Goal: Transaction & Acquisition: Purchase product/service

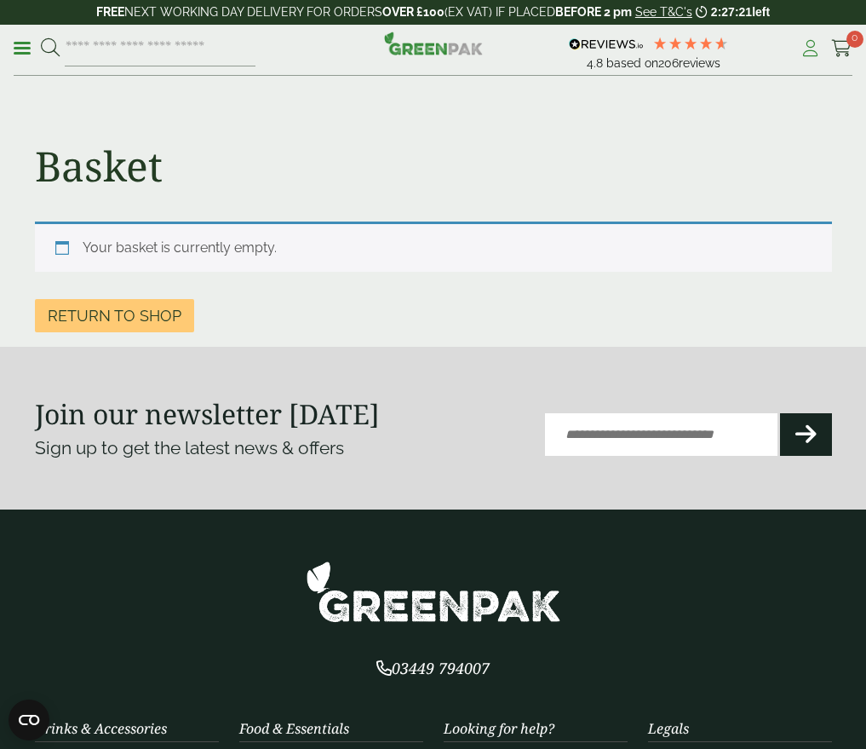
click at [814, 47] on icon at bounding box center [810, 48] width 21 height 17
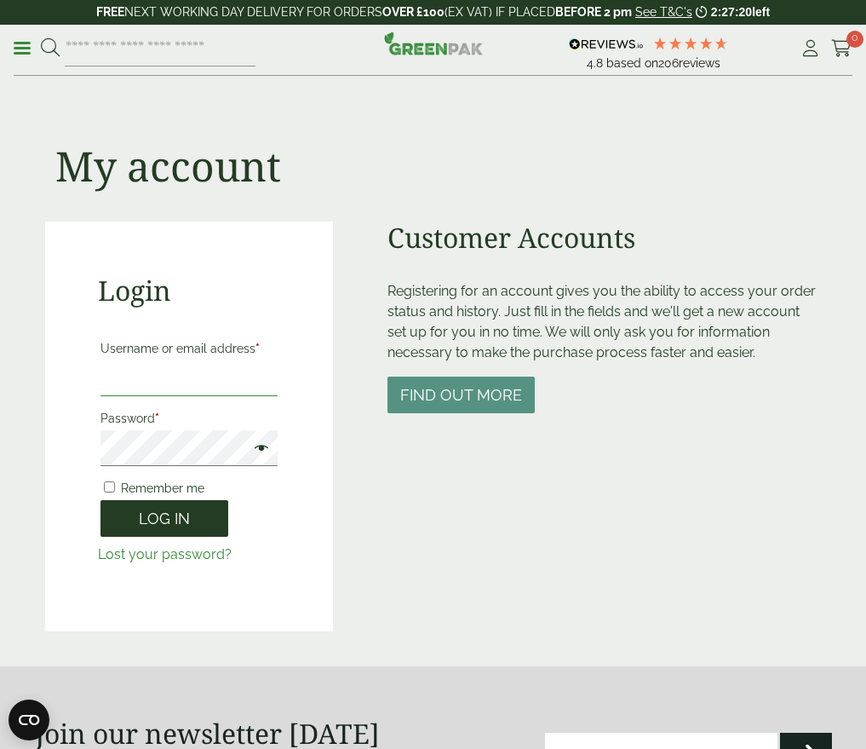
type input "**********"
click at [135, 504] on button "Log in" at bounding box center [164, 518] width 128 height 37
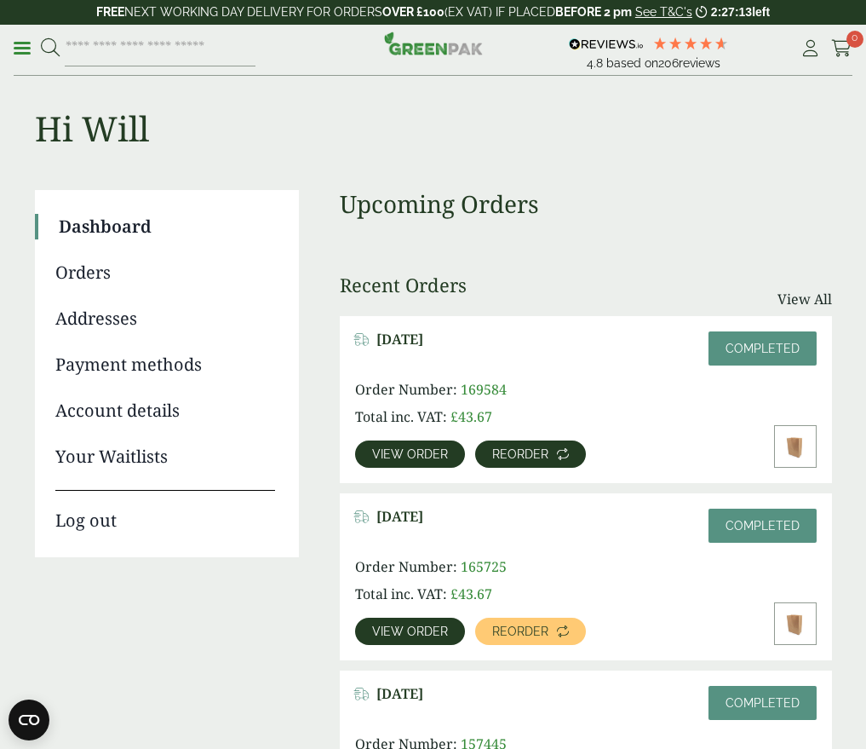
scroll to position [37, 0]
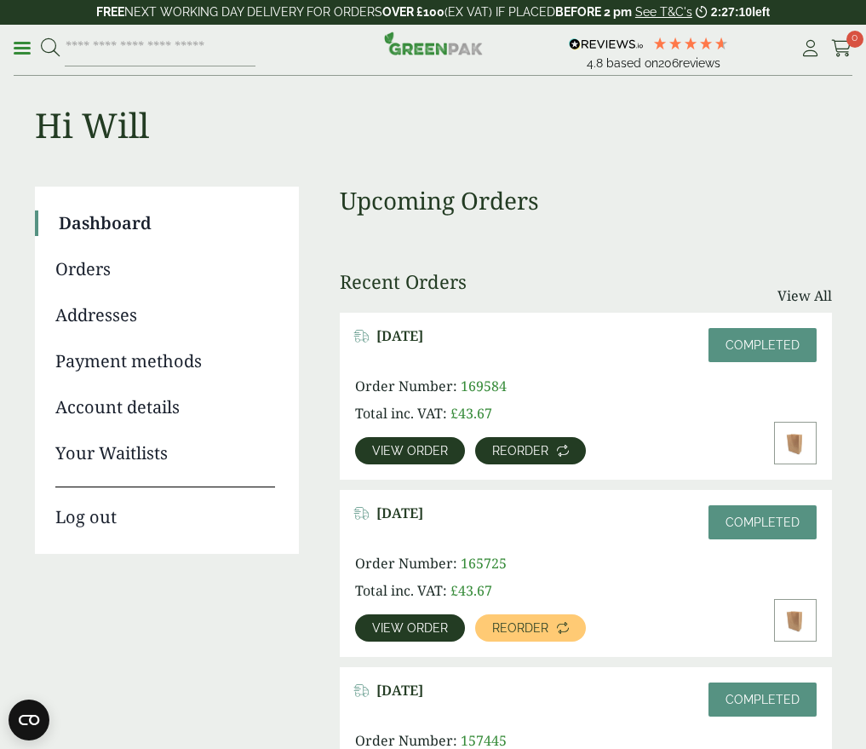
click at [510, 442] on link "Reorder" at bounding box center [530, 450] width 111 height 27
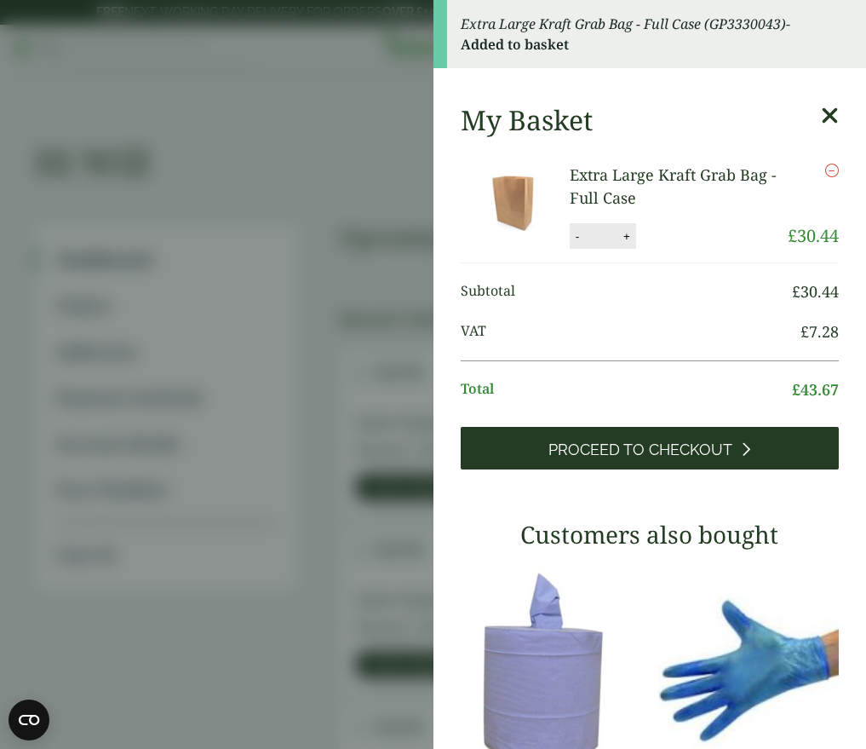
click at [637, 438] on link "Proceed to Checkout" at bounding box center [650, 448] width 379 height 43
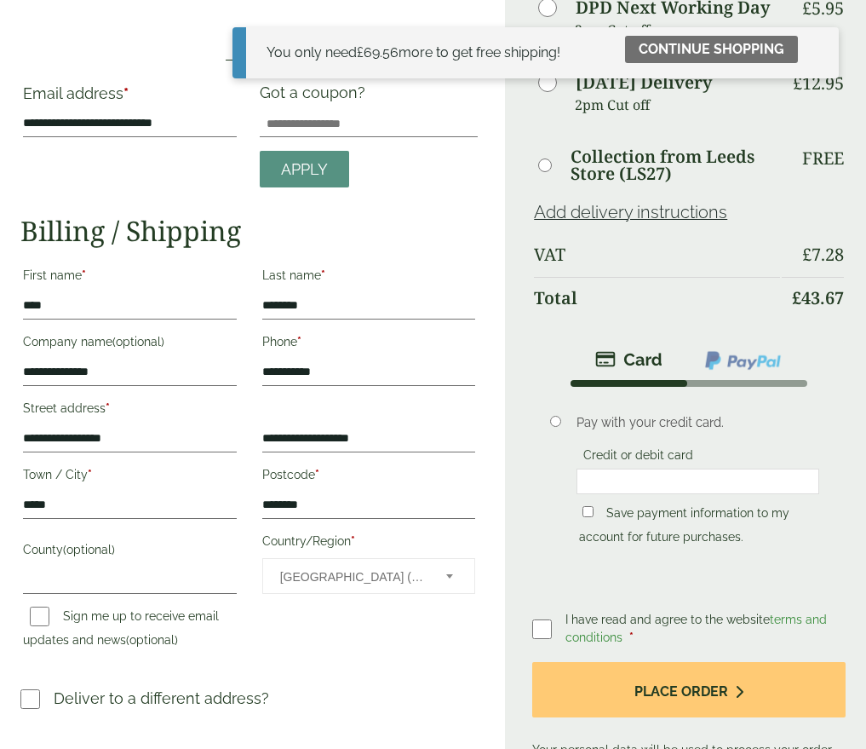
scroll to position [155, 0]
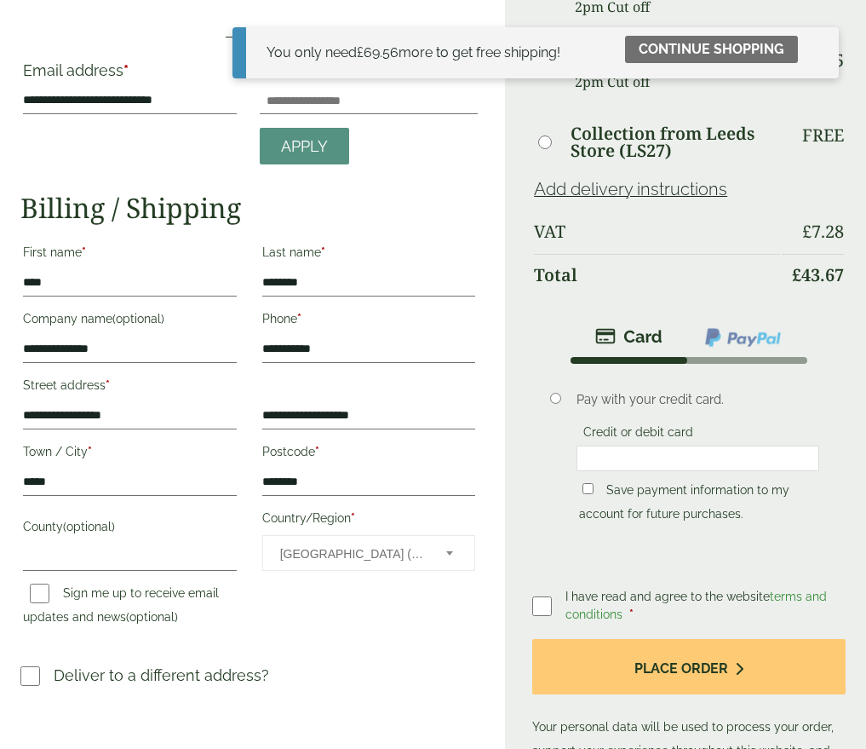
click at [544, 534] on li "Pay with your credit card. Credit or debit card Save payment information to my …" at bounding box center [688, 465] width 313 height 203
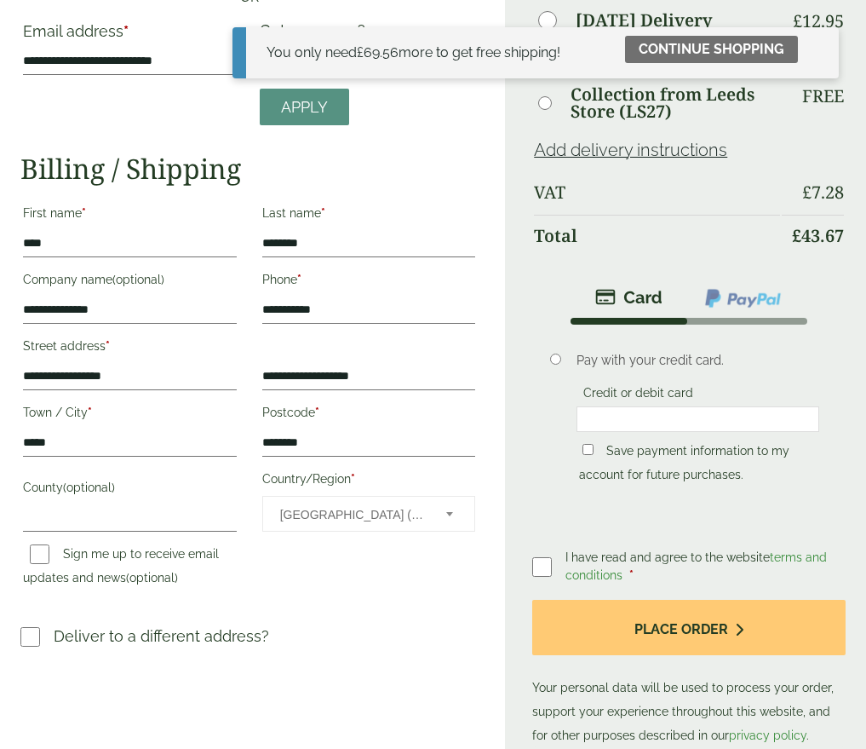
scroll to position [202, 0]
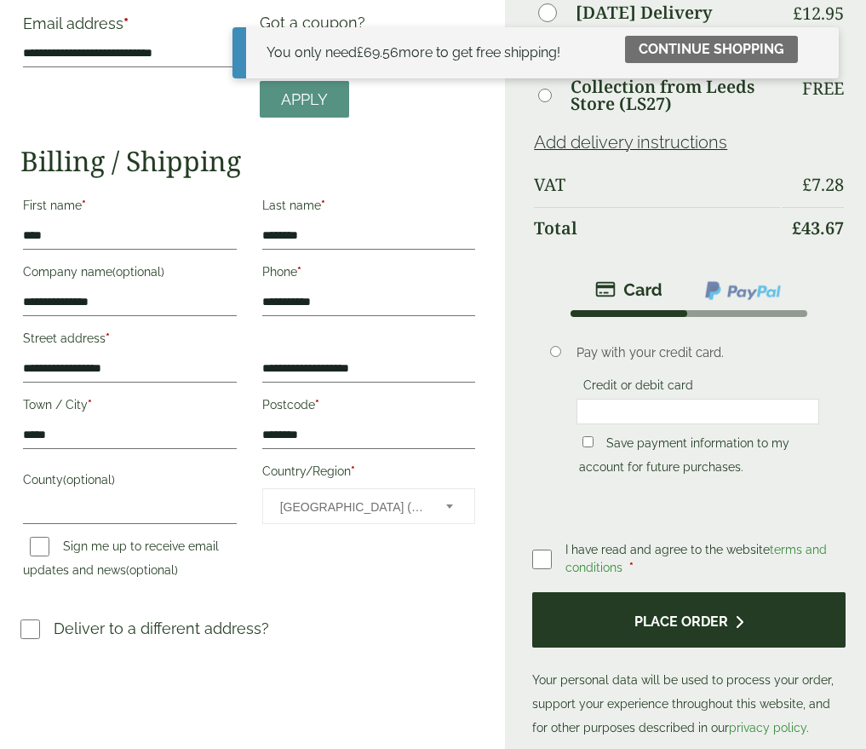
click at [617, 606] on button "Place order" at bounding box center [688, 619] width 313 height 55
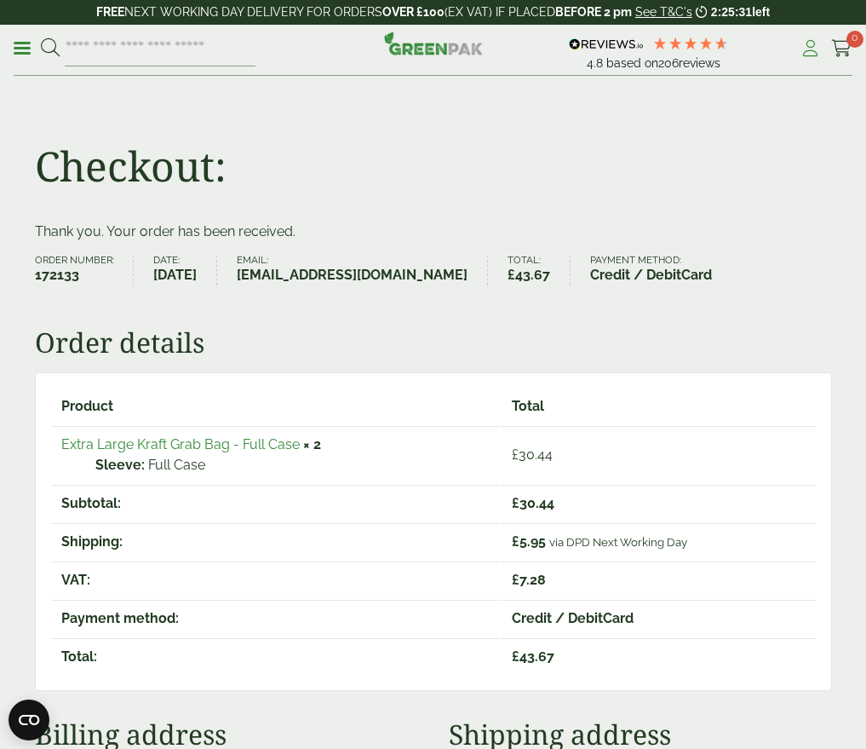
click at [807, 49] on icon at bounding box center [810, 48] width 21 height 17
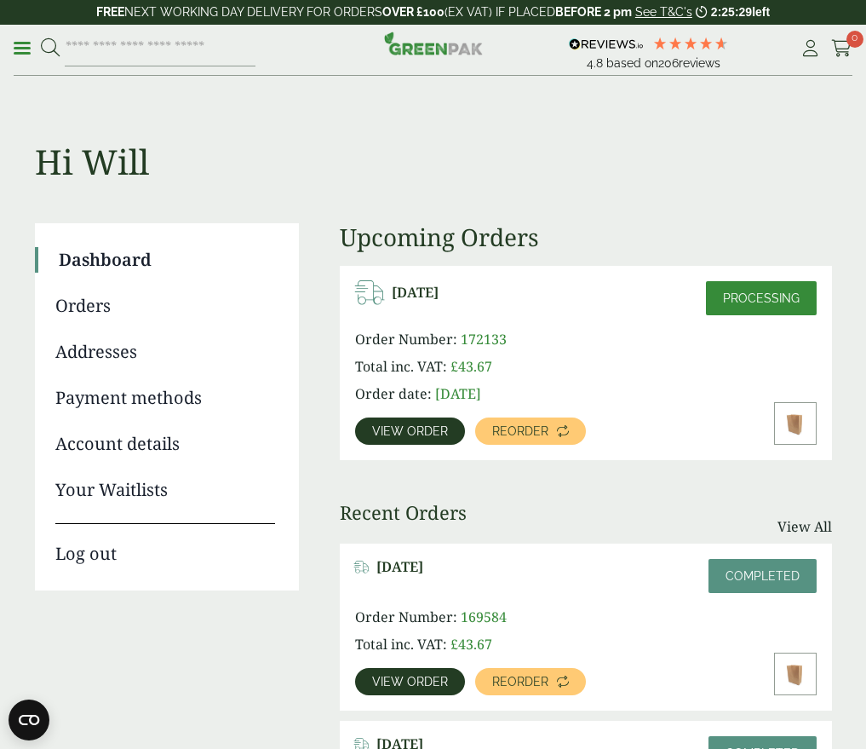
click at [68, 307] on link "Orders" at bounding box center [165, 306] width 220 height 26
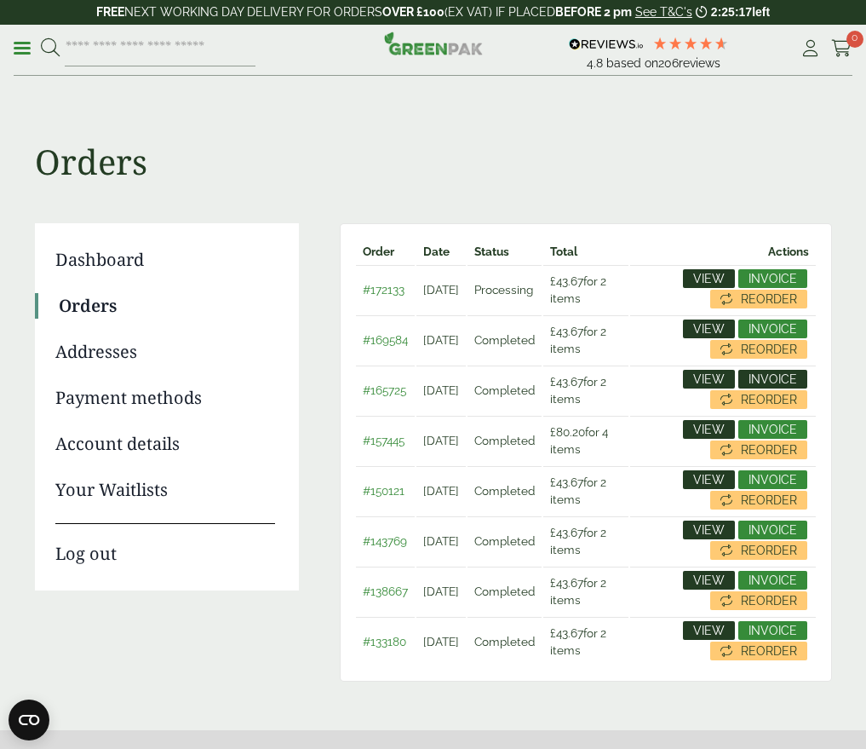
click at [767, 376] on span "Invoice" at bounding box center [773, 379] width 49 height 12
